Goal: Task Accomplishment & Management: Complete application form

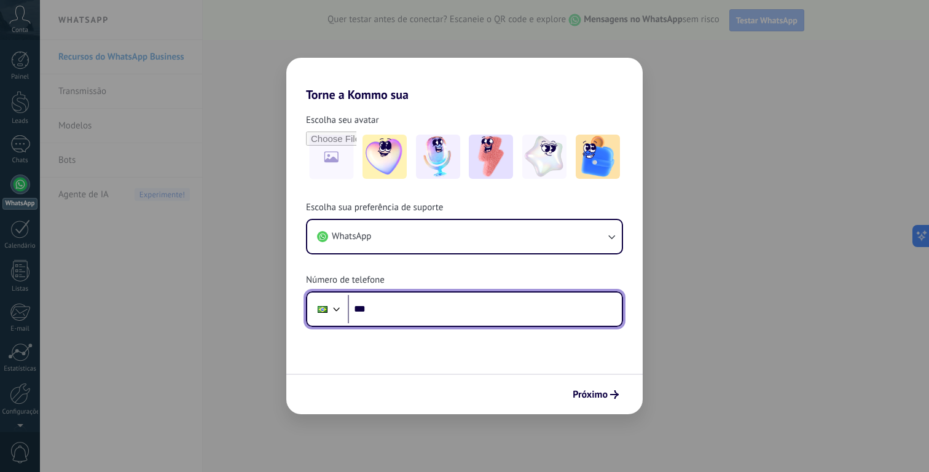
click at [387, 310] on input "***" at bounding box center [485, 309] width 274 height 28
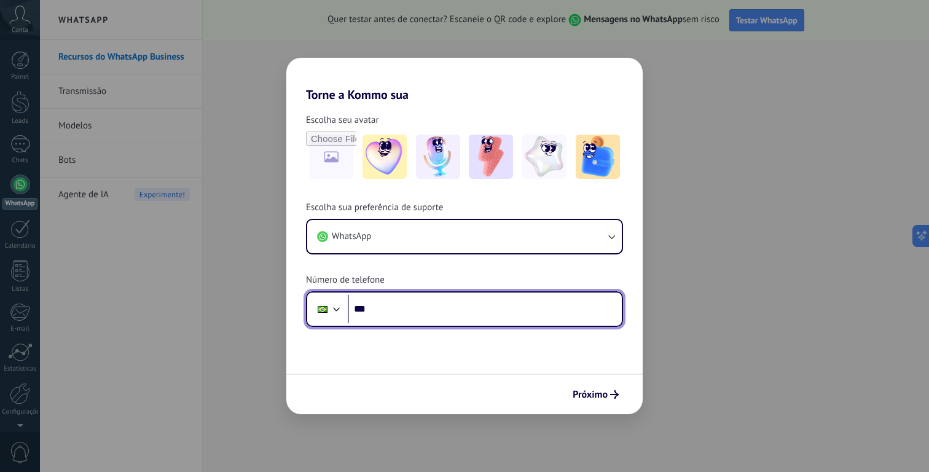
paste input "**********"
type input "**********"
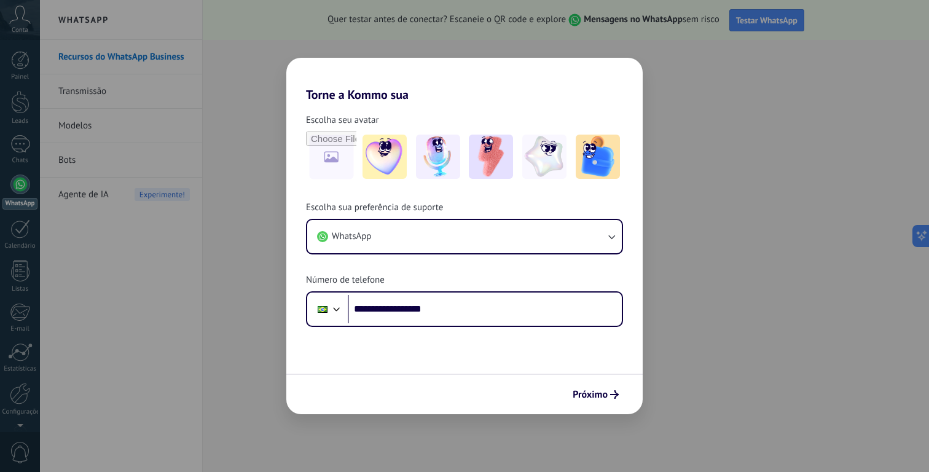
click at [587, 394] on span "Próximo" at bounding box center [589, 394] width 35 height 9
